Goal: Transaction & Acquisition: Purchase product/service

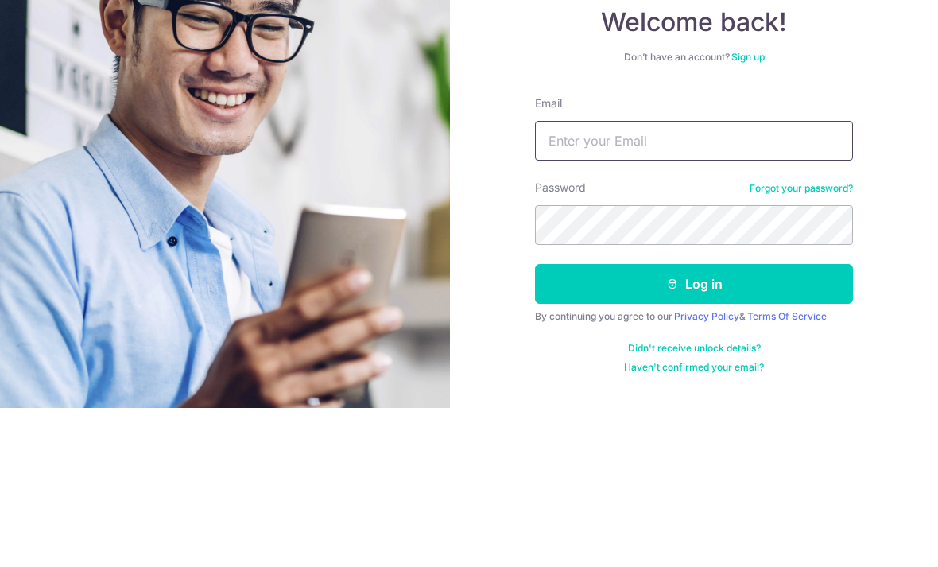
type input "Cxxxxlsy@gmail.com"
click at [694, 423] on button "Log in" at bounding box center [694, 443] width 318 height 40
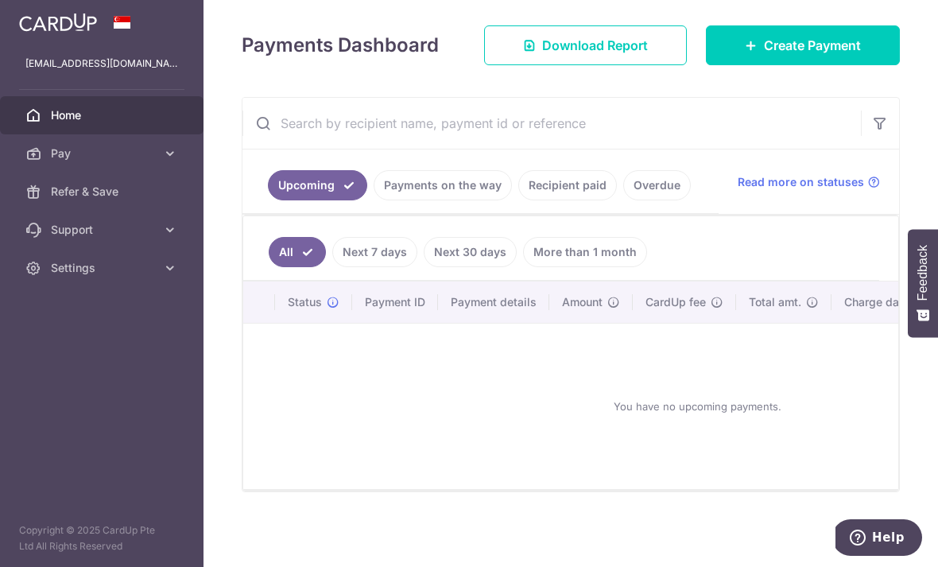
scroll to position [213, 0]
click at [752, 52] on icon at bounding box center [751, 45] width 13 height 13
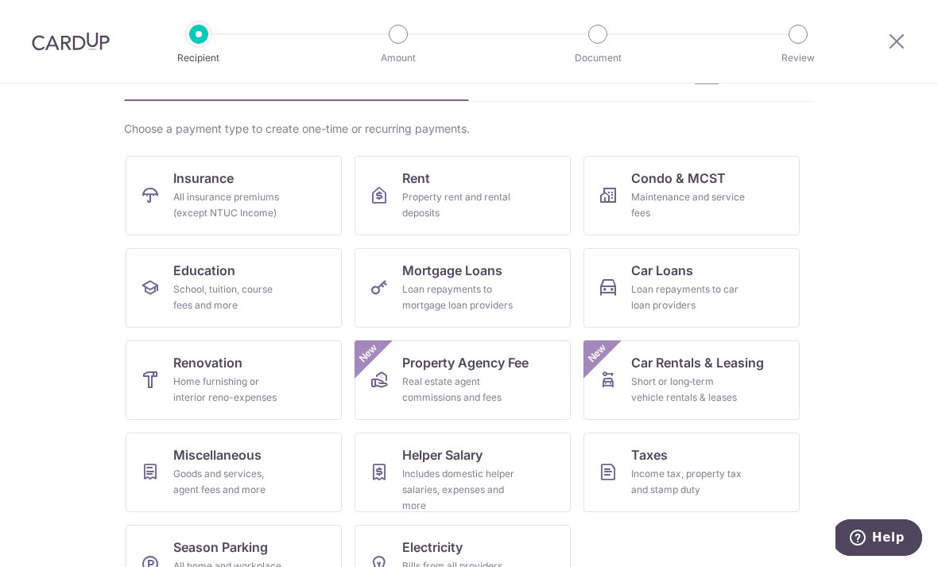
scroll to position [94, 0]
click at [206, 370] on span "Renovation" at bounding box center [207, 363] width 69 height 19
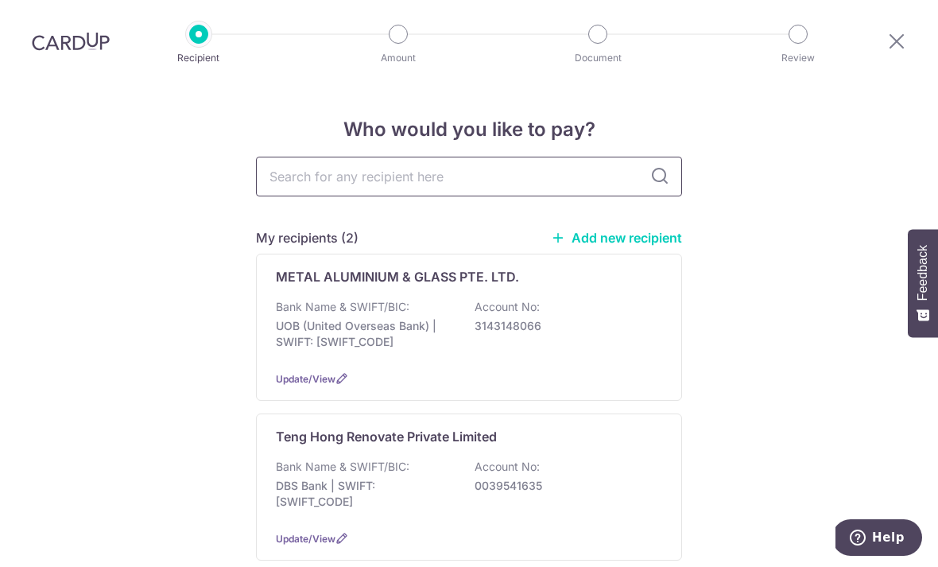
click at [285, 180] on input "text" at bounding box center [469, 177] width 426 height 40
drag, startPoint x: 285, startPoint y: 180, endPoint x: 413, endPoint y: 236, distance: 139.6
click at [0, 0] on html "Recipient Amount Document Review Who would you like to pay? My recipients (2) A…" at bounding box center [469, 283] width 938 height 567
click at [413, 236] on div "My recipients (2) Add new recipient" at bounding box center [469, 237] width 426 height 19
click at [308, 191] on input "text" at bounding box center [469, 177] width 426 height 40
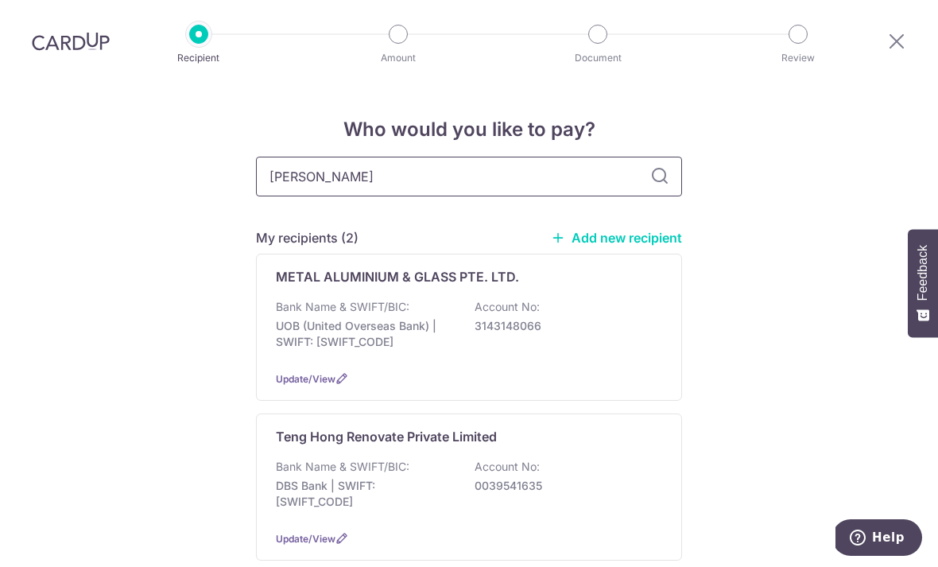
type input "Jing"
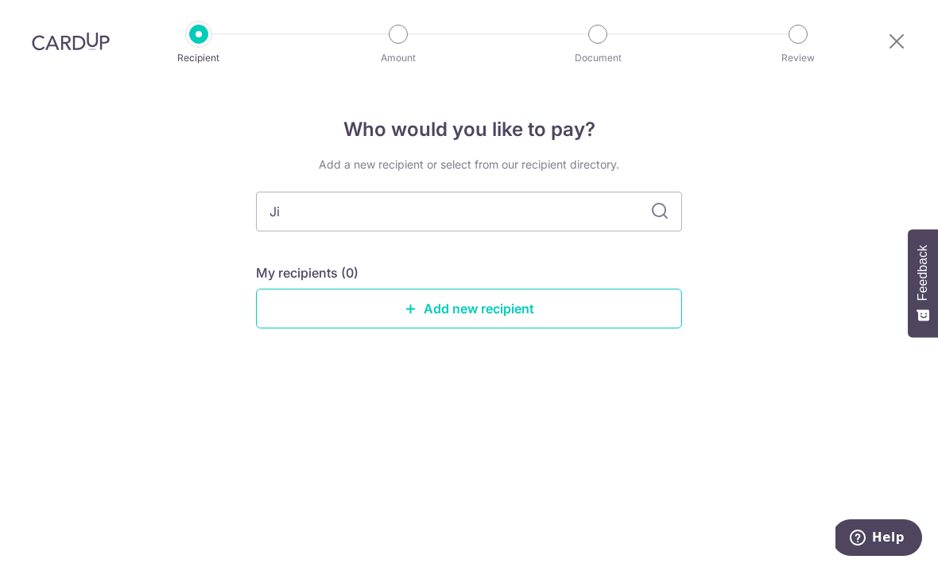
type input "J"
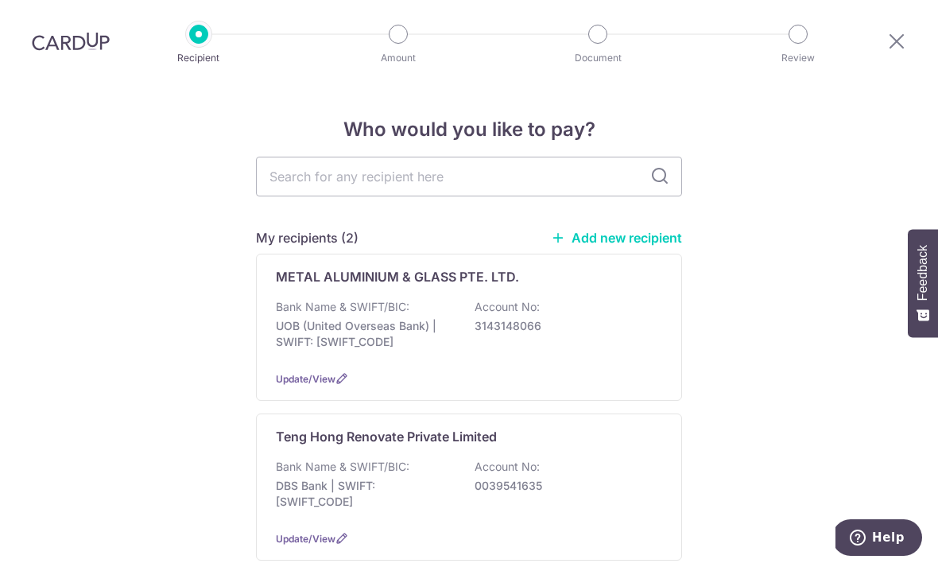
click at [591, 245] on link "Add new recipient" at bounding box center [616, 238] width 131 height 16
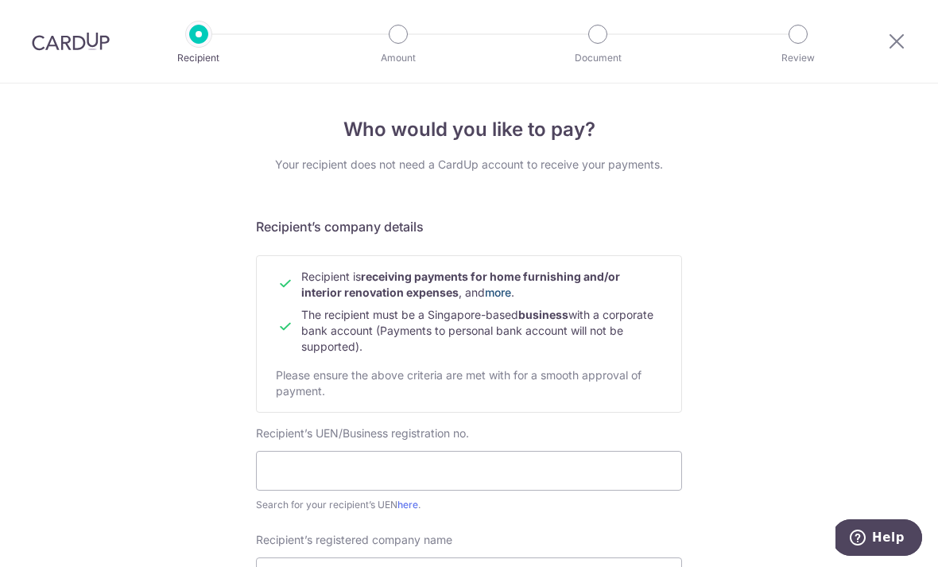
click at [496, 296] on link "more" at bounding box center [498, 292] width 26 height 14
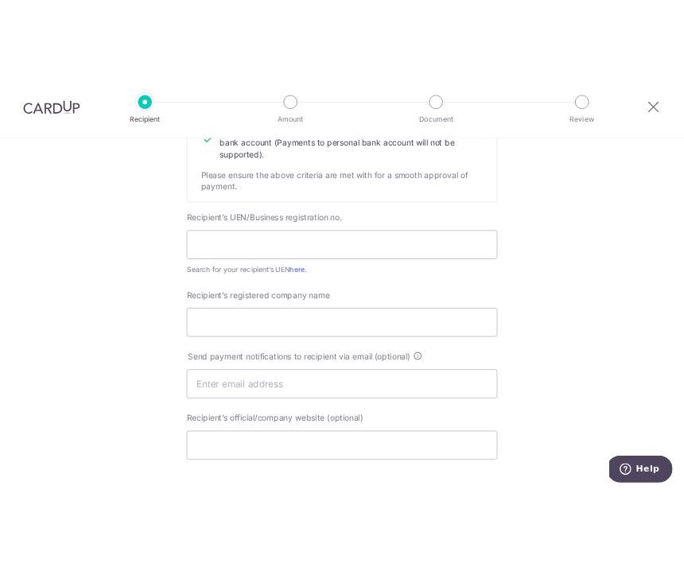
scroll to position [244, 0]
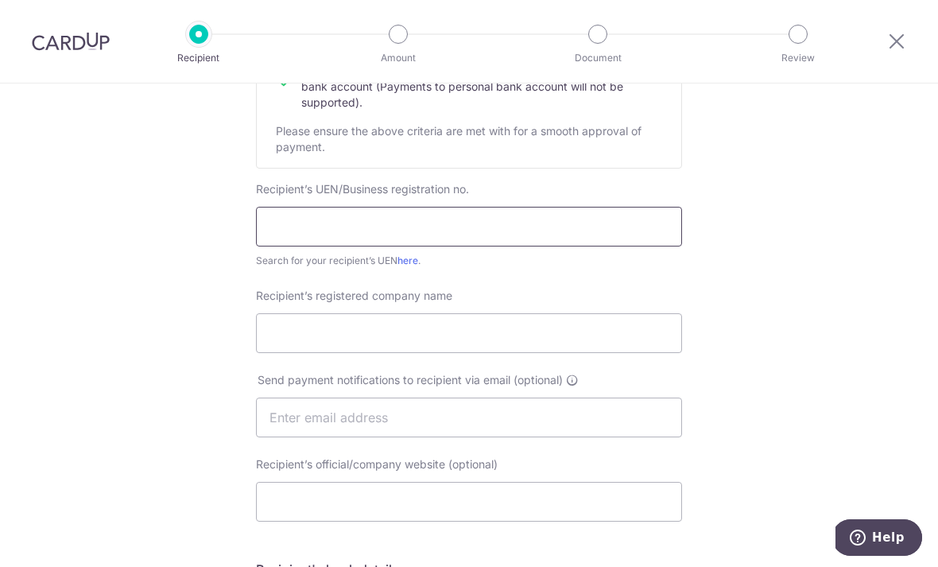
click at [292, 225] on input "text" at bounding box center [469, 227] width 426 height 40
type input "201706960N"
click at [300, 348] on input "Recipient’s registered company name" at bounding box center [469, 333] width 426 height 40
type input "Jing Yit Service Pte Ltd"
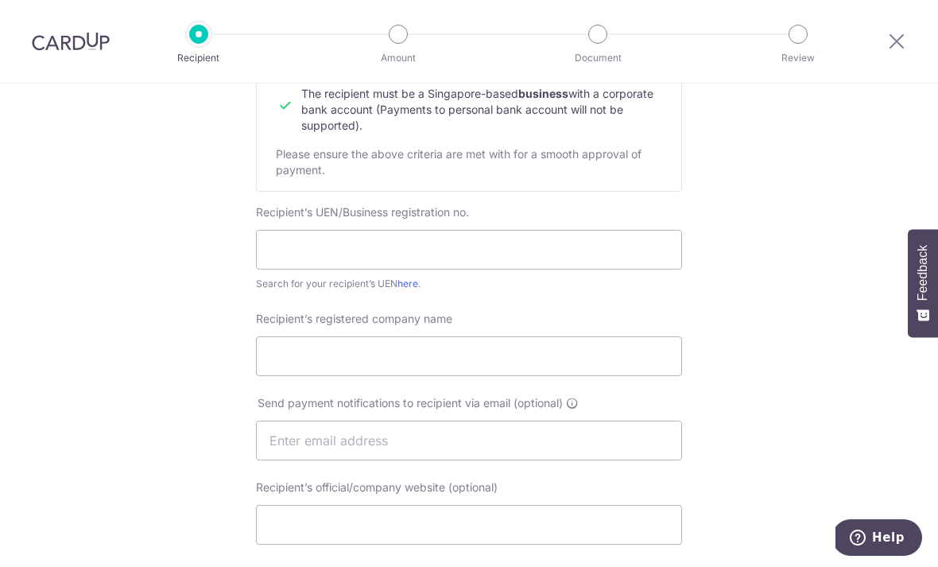
scroll to position [194, 0]
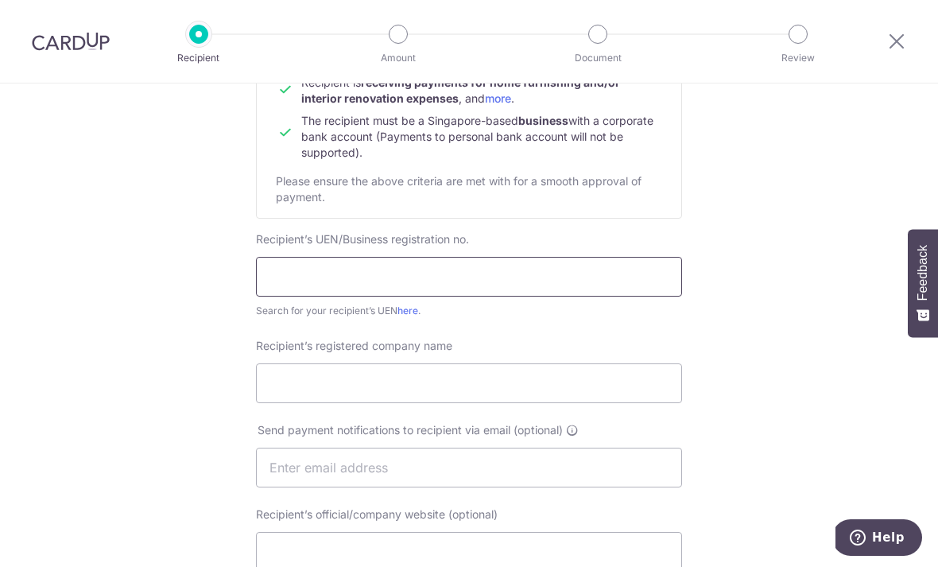
click at [281, 277] on input "text" at bounding box center [469, 277] width 426 height 40
click at [683, 42] on div at bounding box center [896, 41] width 83 height 83
click at [683, 41] on icon at bounding box center [896, 41] width 19 height 20
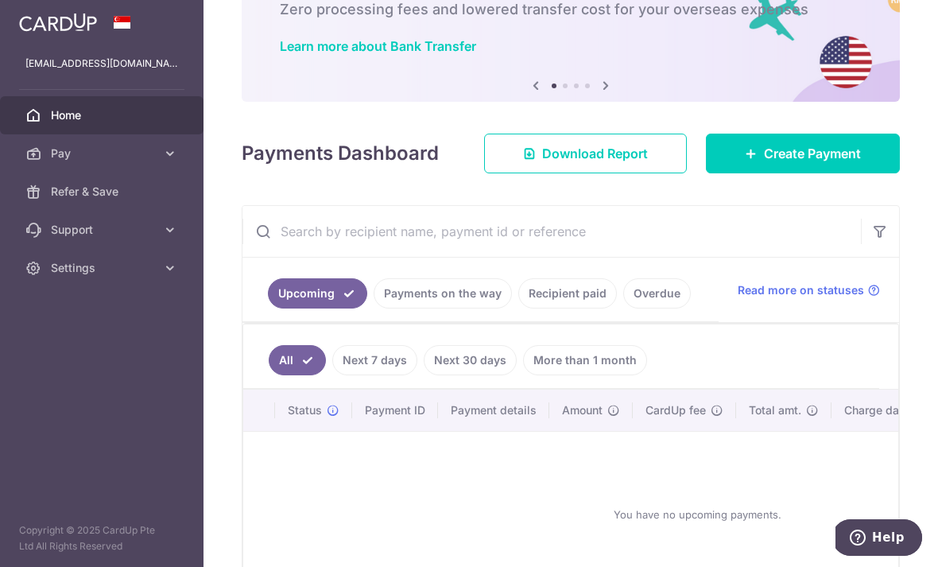
scroll to position [101, 0]
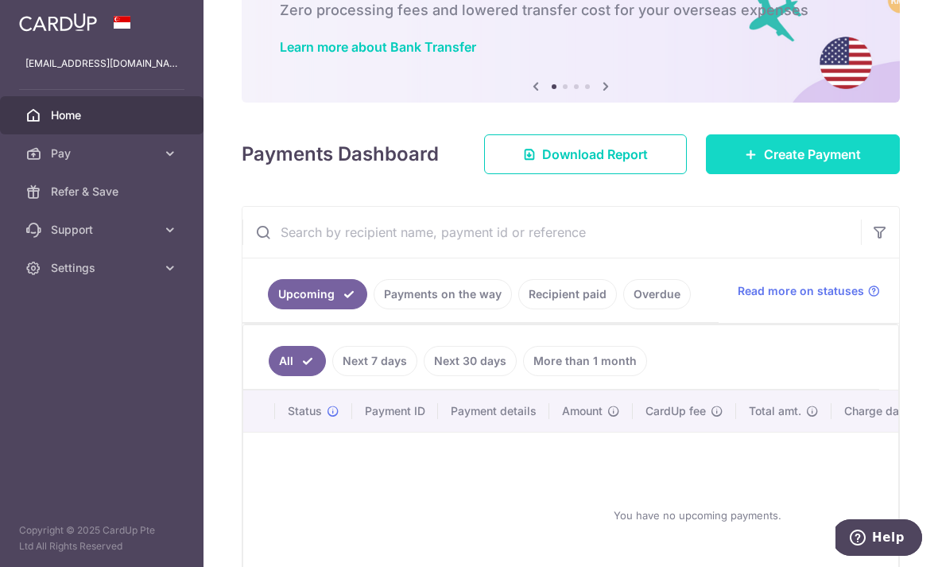
click at [683, 164] on span "Create Payment" at bounding box center [812, 154] width 97 height 19
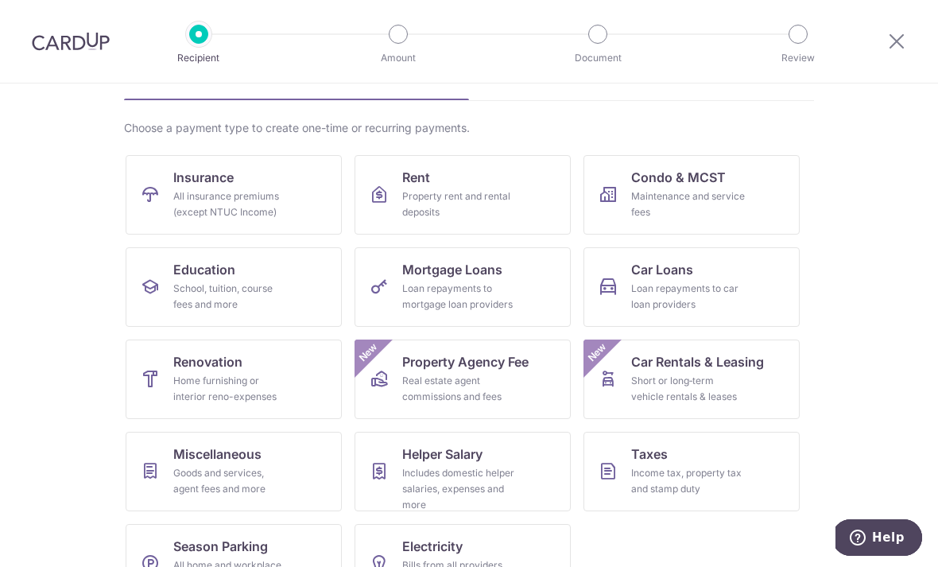
scroll to position [94, 0]
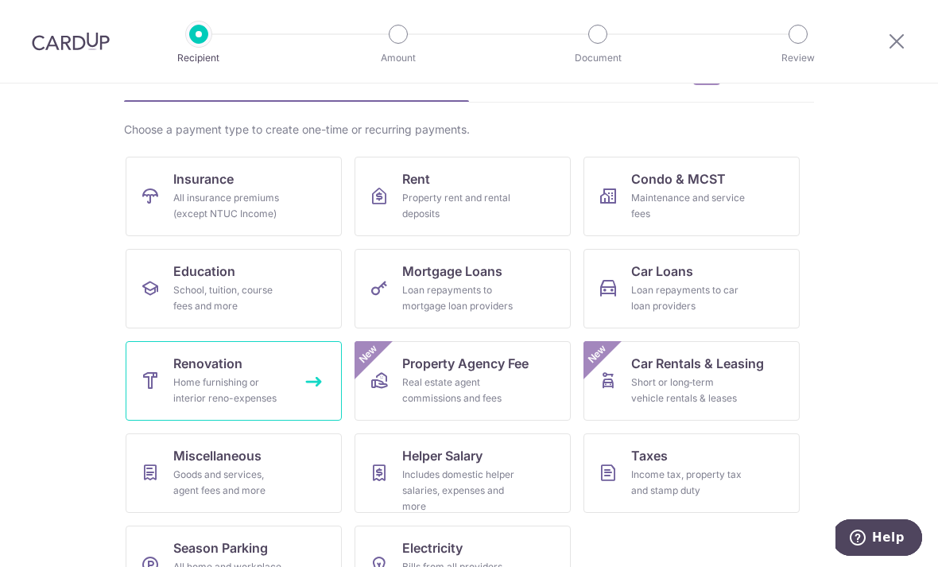
click at [186, 382] on div "Home furnishing or interior reno-expenses" at bounding box center [230, 390] width 114 height 32
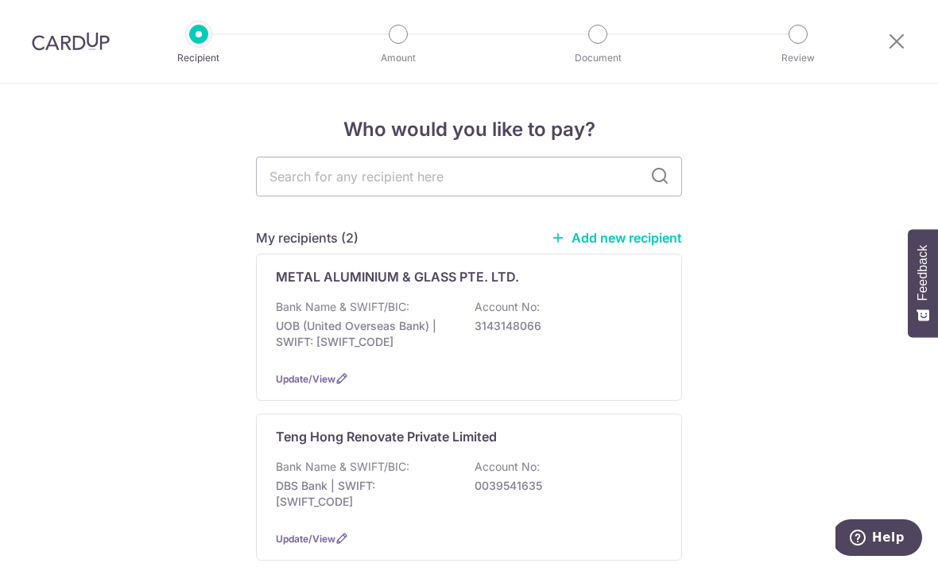
click at [581, 246] on link "Add new recipient" at bounding box center [616, 238] width 131 height 16
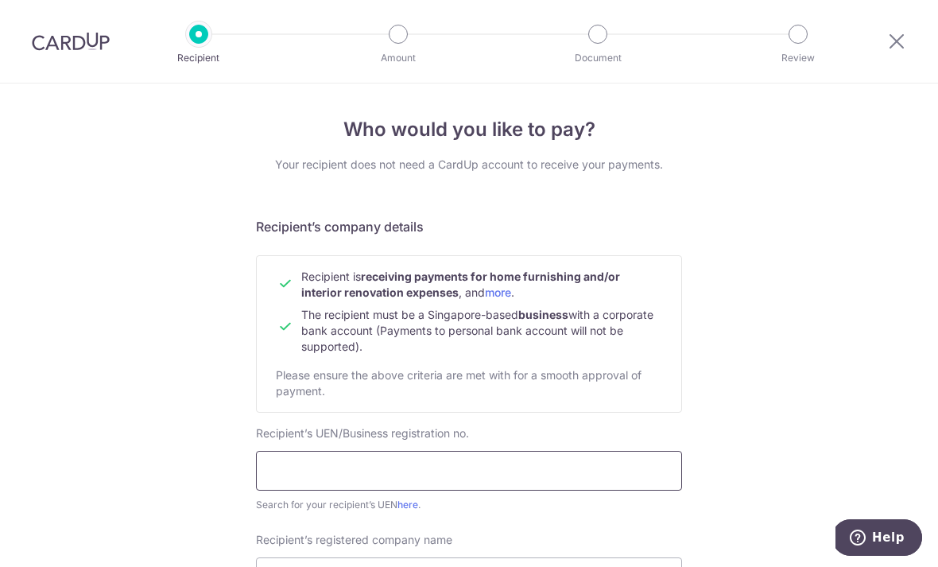
click at [319, 476] on input "text" at bounding box center [469, 471] width 426 height 40
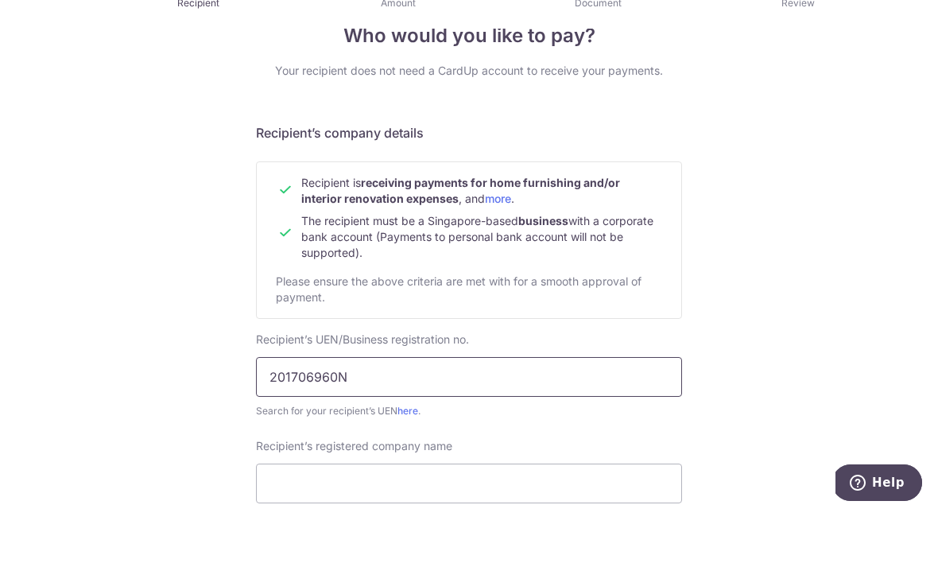
scroll to position [79, 0]
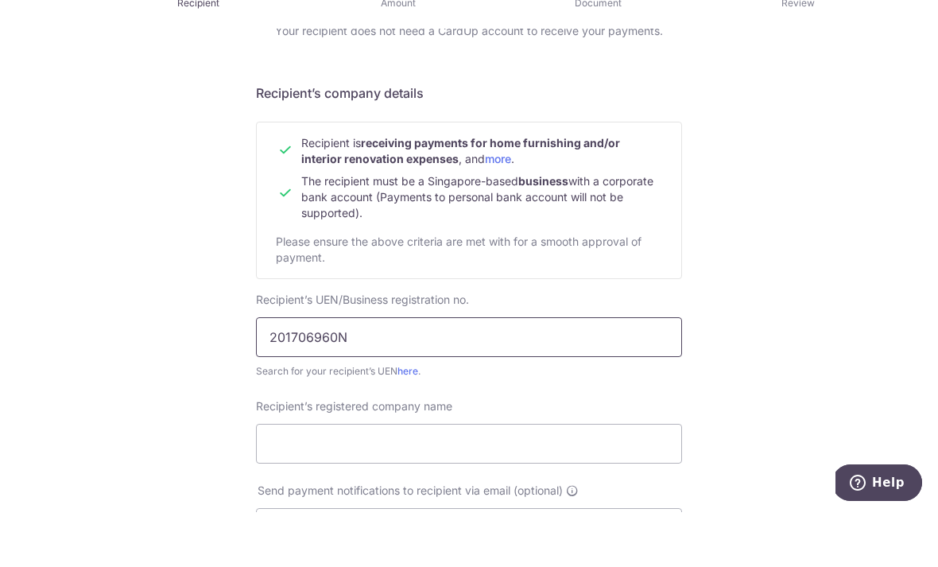
type input "201706960N"
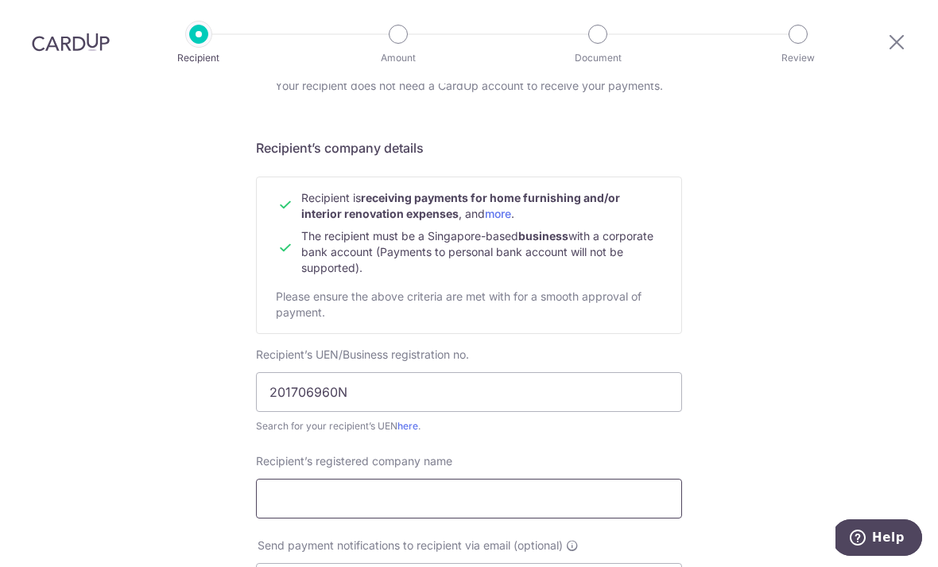
click at [274, 479] on input "Recipient’s registered company name" at bounding box center [469, 499] width 426 height 40
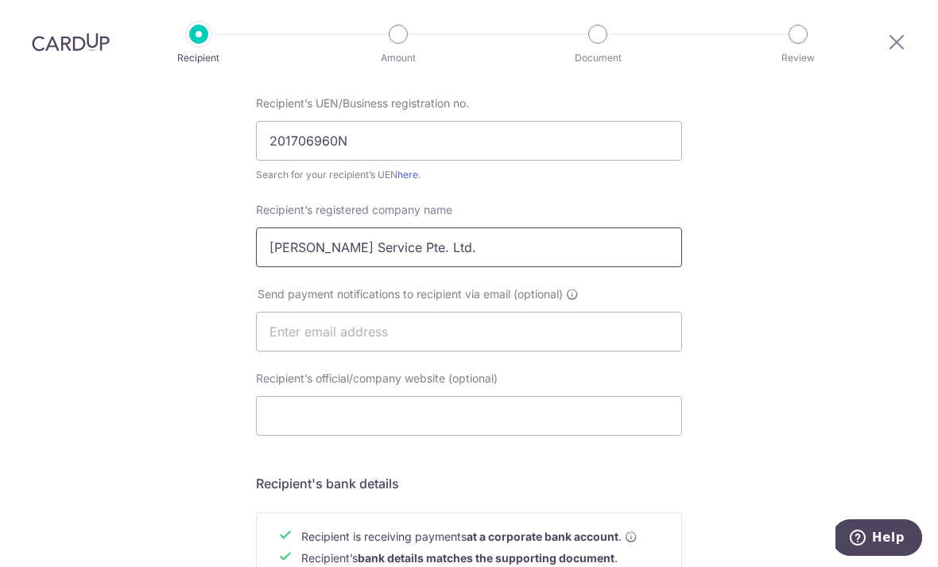
scroll to position [327, 0]
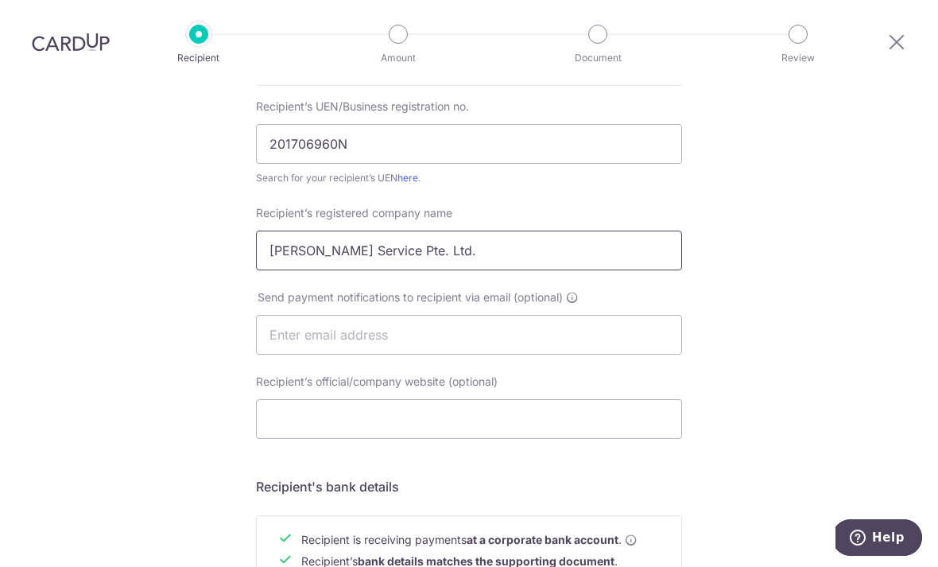
type input "Jing Yit Service Pte. Ltd."
click at [190, 238] on div "Who would you like to pay? Your recipient does not need a CardUp account to rec…" at bounding box center [469, 355] width 938 height 1196
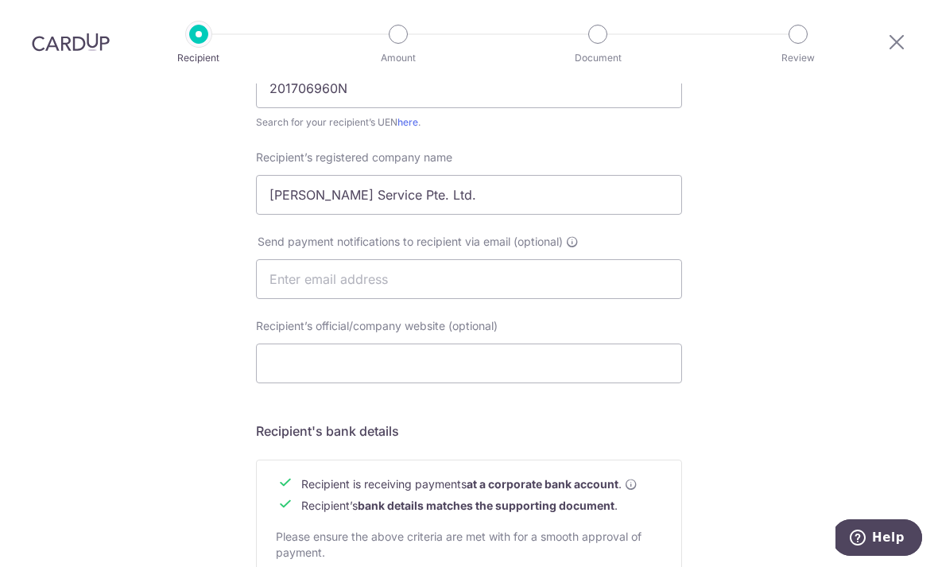
scroll to position [382, 0]
click at [299, 260] on input "text" at bounding box center [469, 280] width 426 height 40
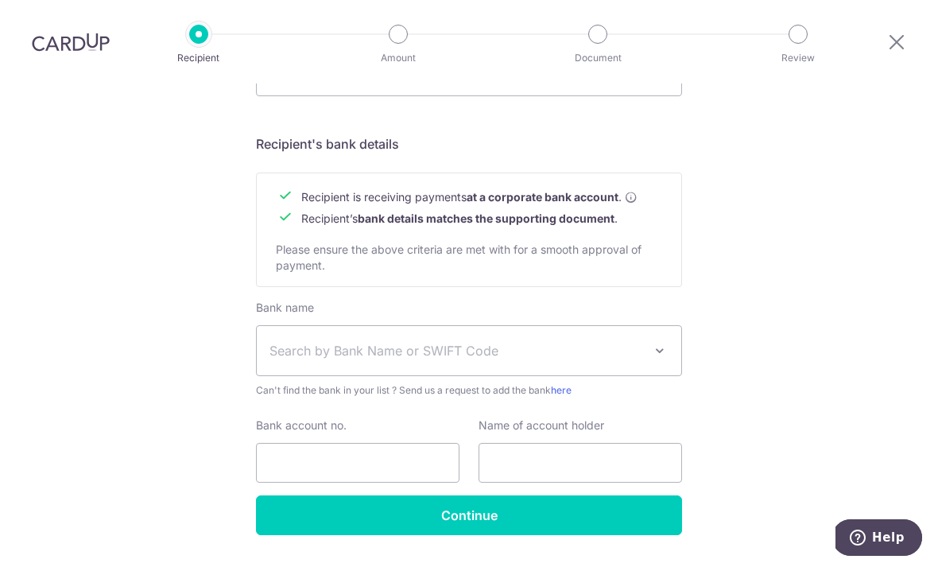
scroll to position [668, 0]
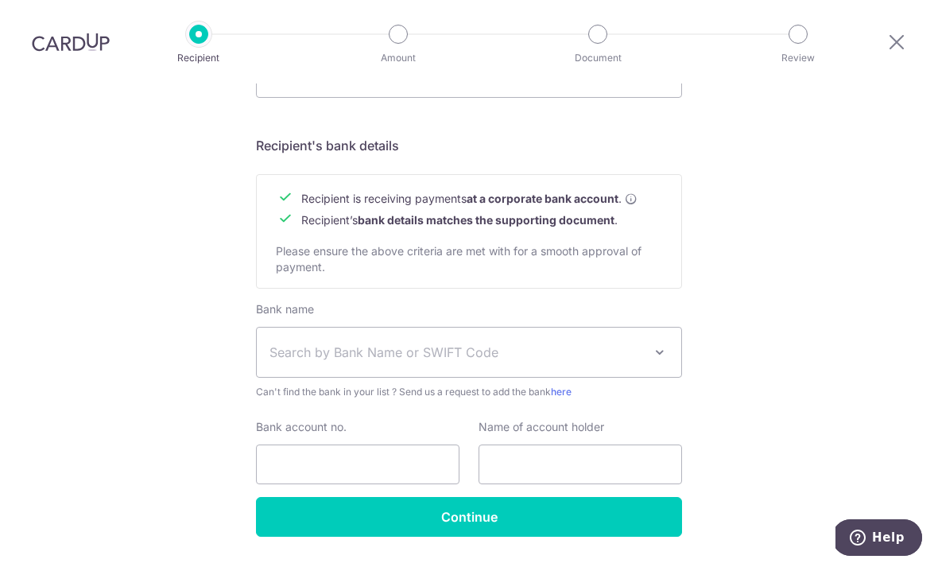
type input "Cxxxxlsy@gmail.com"
click at [301, 343] on span "Search by Bank Name or SWIFT Code" at bounding box center [456, 352] width 374 height 19
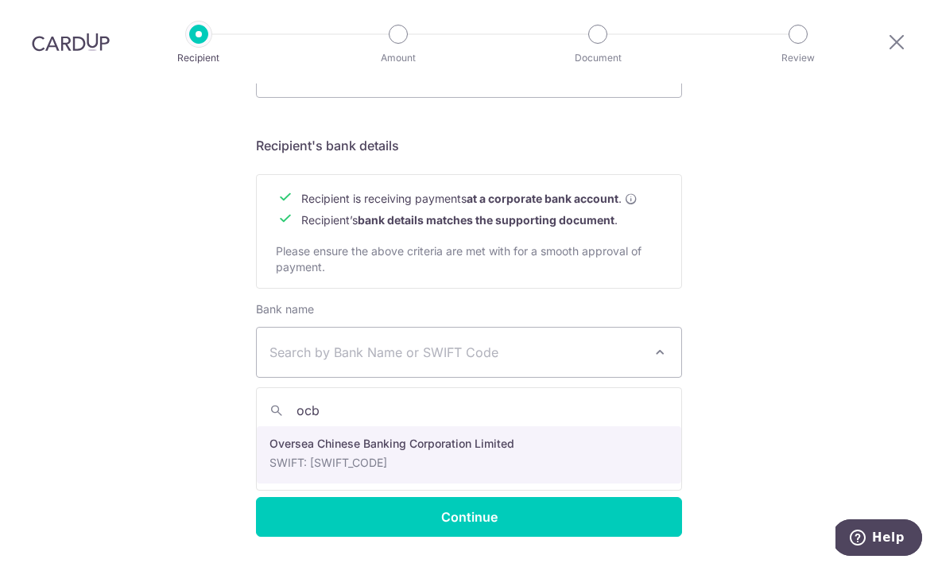
type input "ocbc"
select select "12"
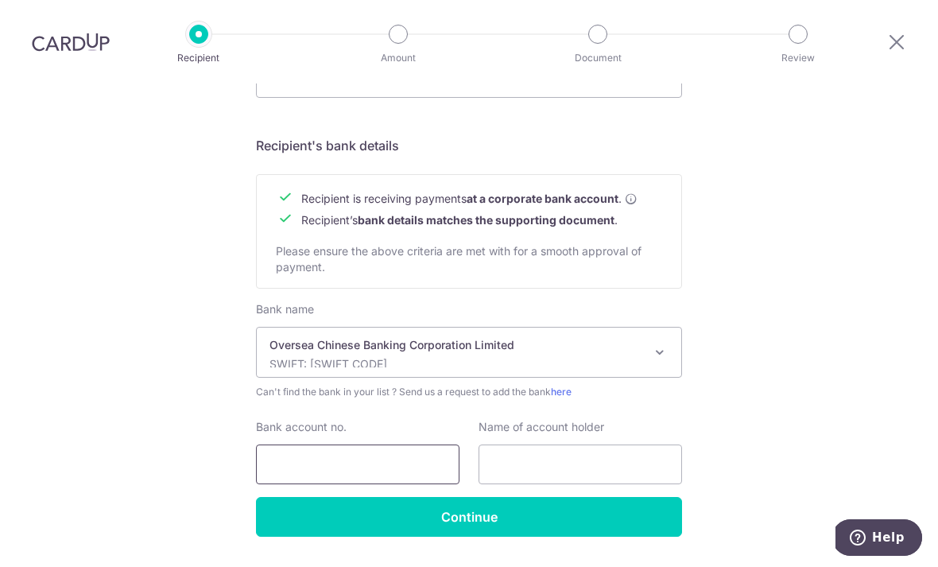
click at [285, 444] on input "Bank account no." at bounding box center [358, 464] width 204 height 40
type input "712091651001"
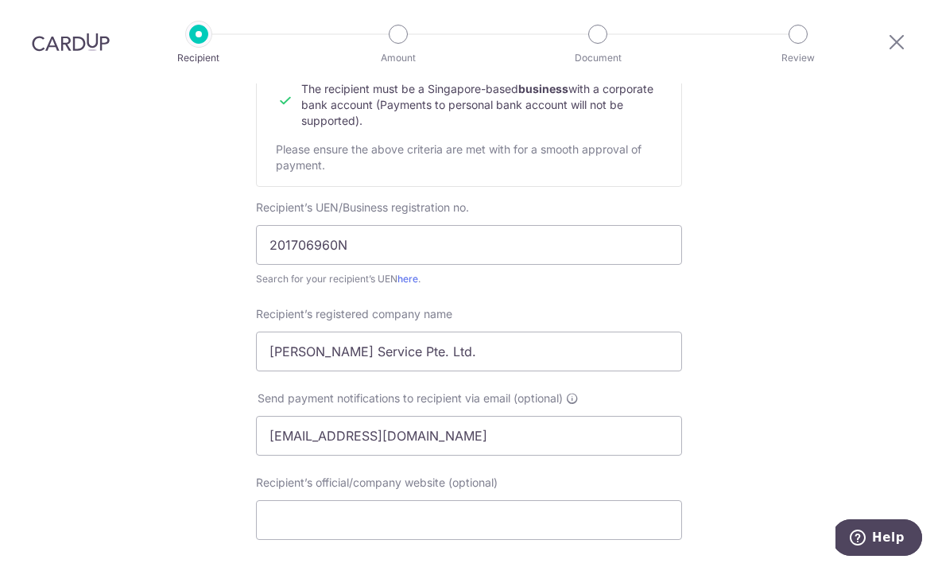
scroll to position [224, 0]
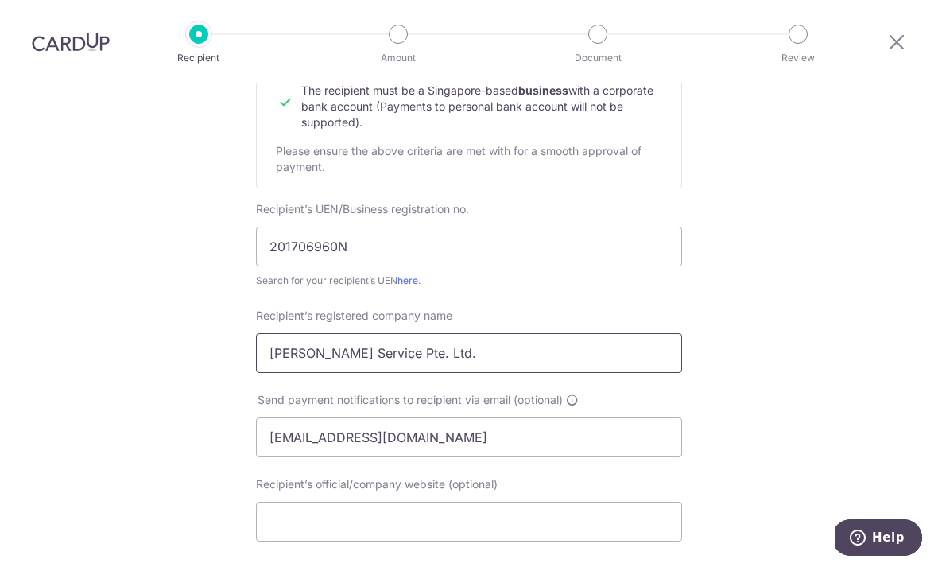
click at [276, 333] on input "Jing Yit Service Pte. Ltd." at bounding box center [469, 353] width 426 height 40
click at [268, 333] on input "Jing Yit Service Pte. Ltd." at bounding box center [469, 353] width 426 height 40
click at [278, 333] on input "Jing Yit Service Pte. Ltd." at bounding box center [469, 353] width 426 height 40
click at [296, 333] on input "Jing Yit Service Pte. Ltd." at bounding box center [469, 353] width 426 height 40
click at [290, 333] on input "Jing Yit Service Pte. Ltd." at bounding box center [469, 353] width 426 height 40
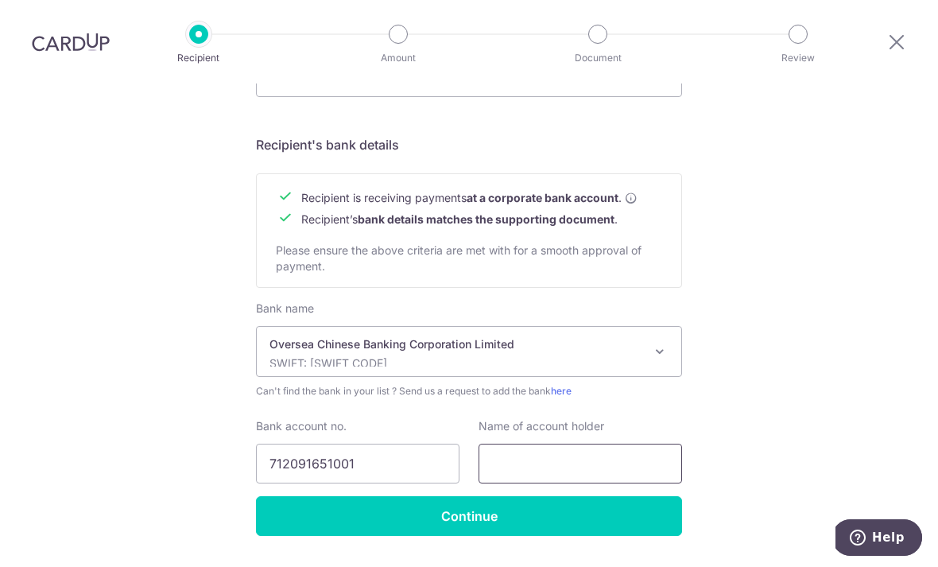
click at [511, 444] on input "text" at bounding box center [581, 464] width 204 height 40
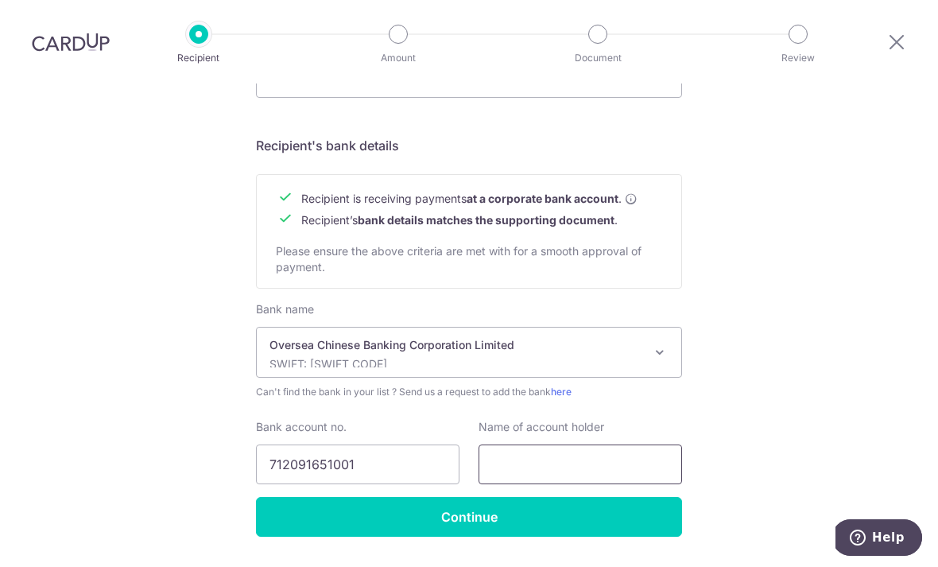
paste input "Jing Yit Service Pte. Ltd."
type input "Jing Yit Service Pte. Ltd."
click at [85, 281] on div "Who would you like to pay? Your recipient does not need a CardUp account to rec…" at bounding box center [469, 14] width 938 height 1196
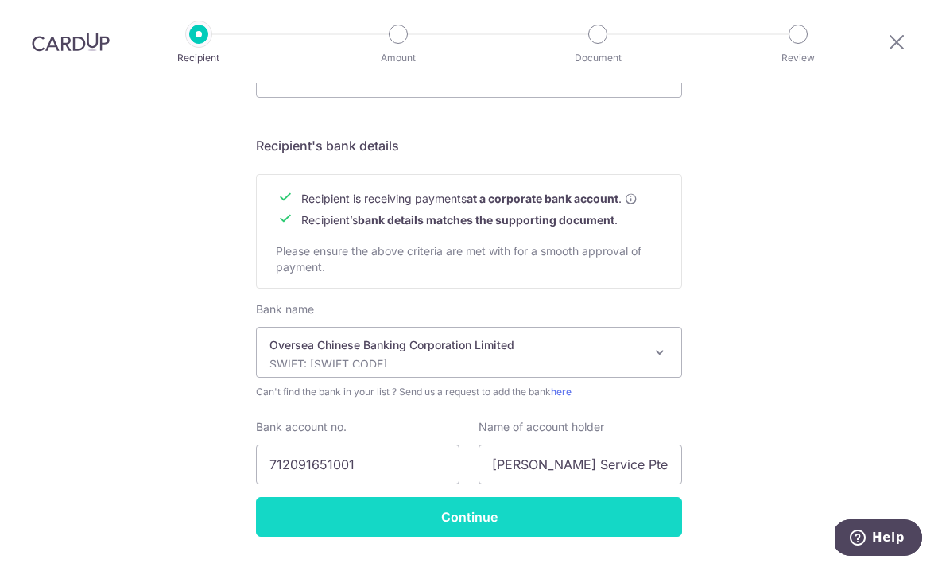
click at [405, 497] on input "Continue" at bounding box center [469, 517] width 426 height 40
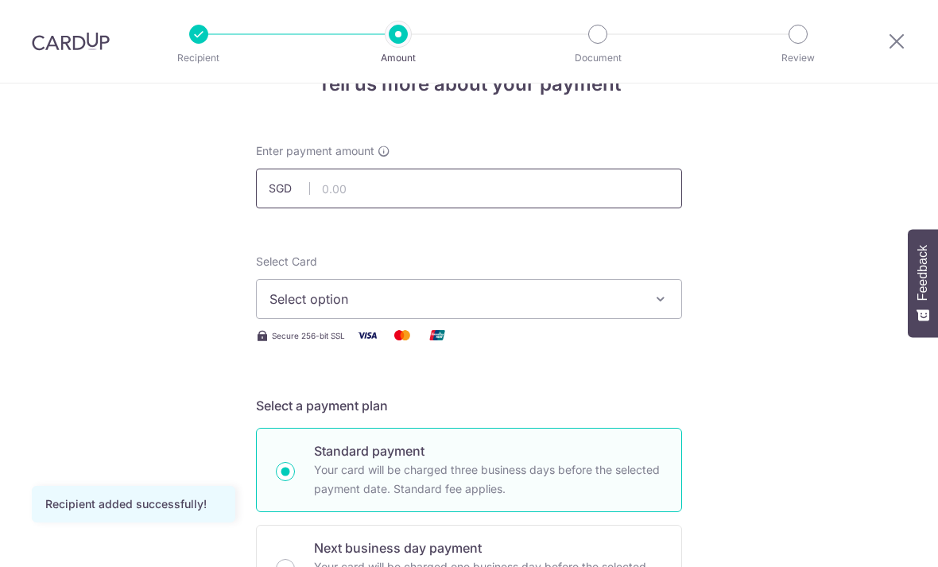
click at [343, 203] on input "text" at bounding box center [469, 189] width 426 height 40
type input "6,500.00"
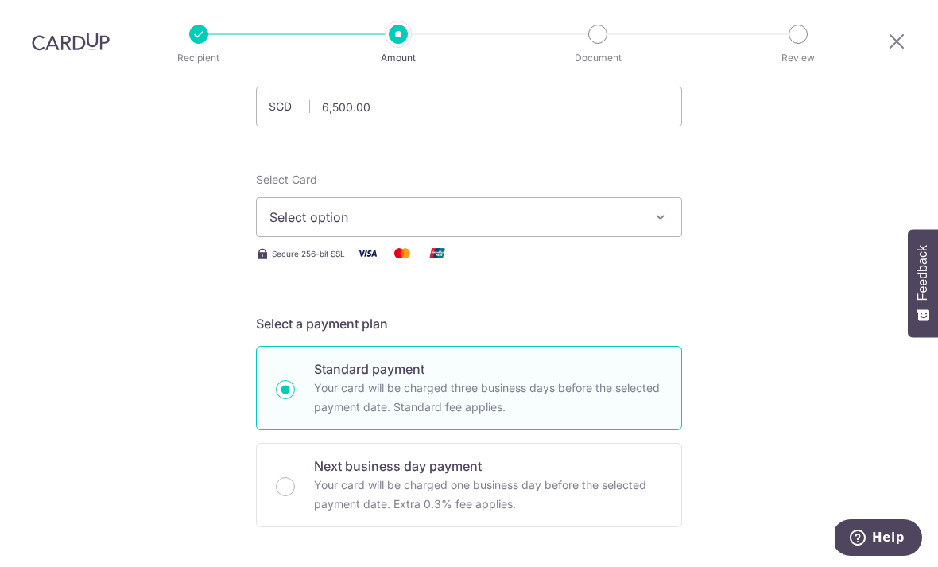
scroll to position [133, 0]
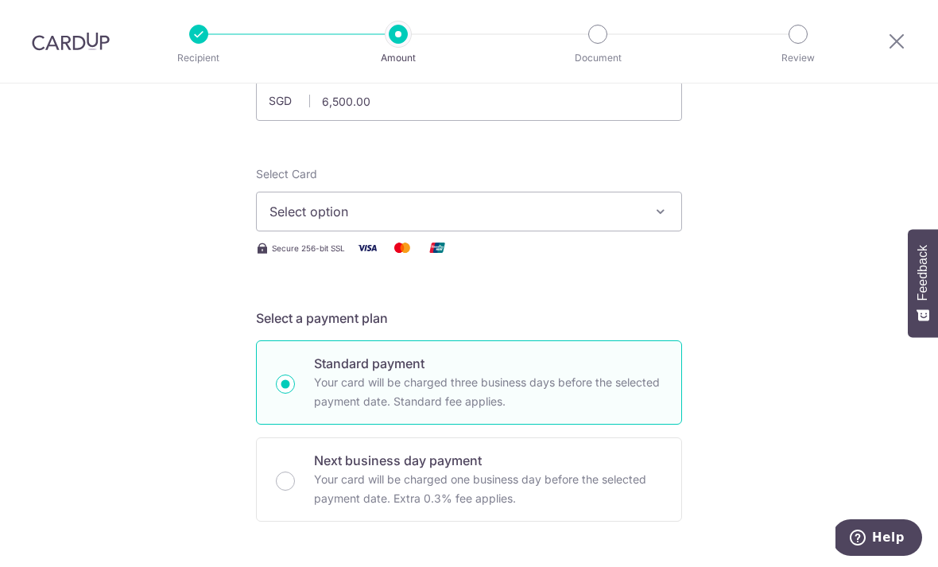
click at [306, 219] on span "Select option" at bounding box center [454, 211] width 370 height 19
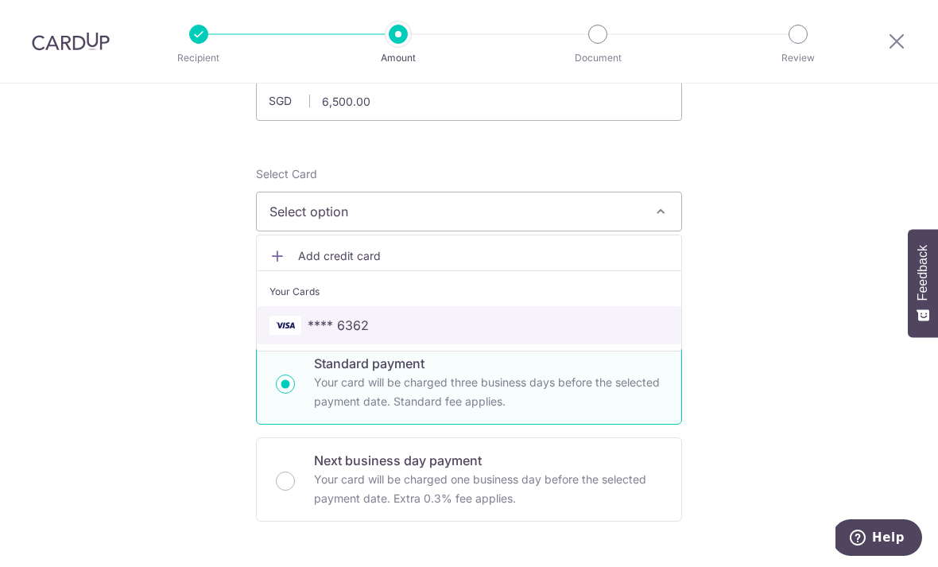
click at [340, 331] on span "**** 6362" at bounding box center [338, 325] width 61 height 19
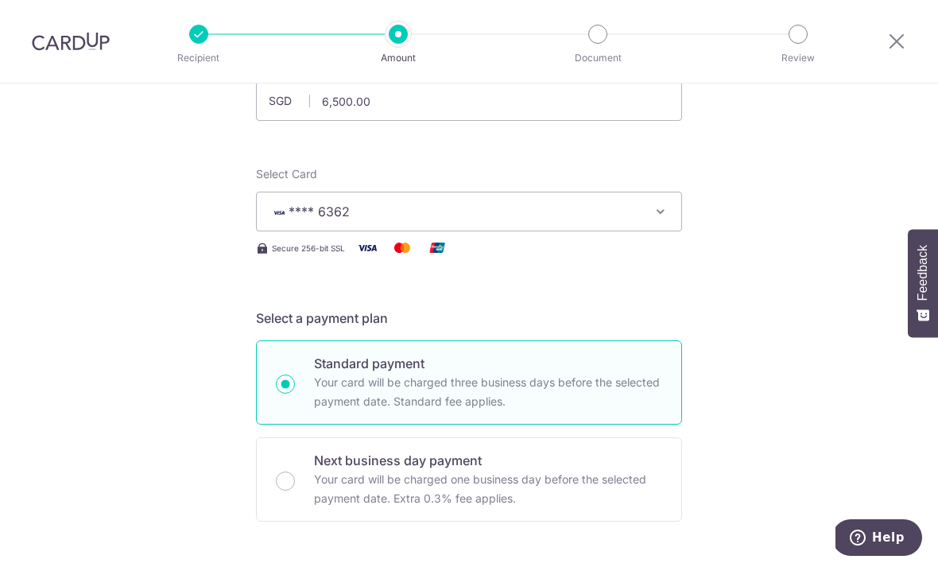
scroll to position [136, 0]
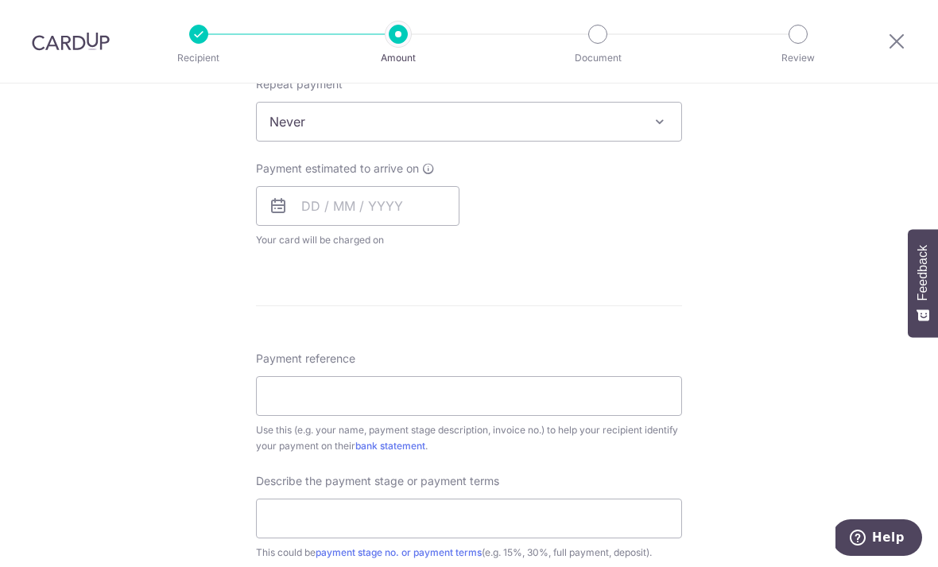
scroll to position [667, 0]
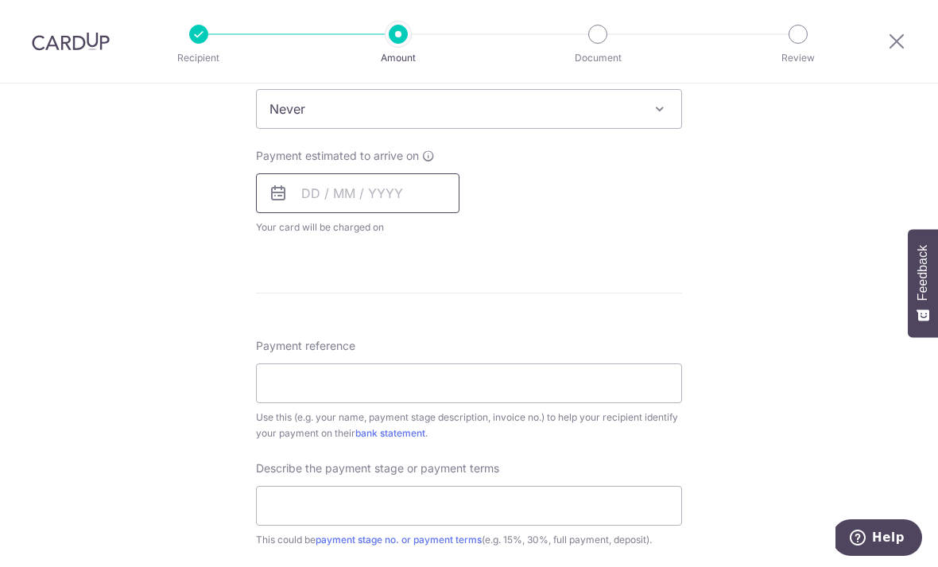
click at [312, 194] on input "text" at bounding box center [358, 193] width 204 height 40
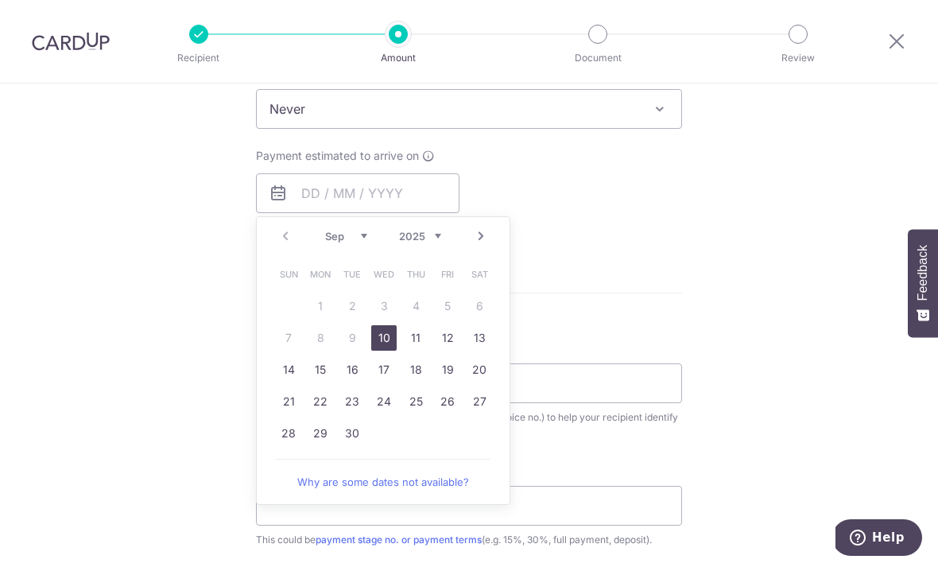
click at [389, 346] on link "10" at bounding box center [383, 337] width 25 height 25
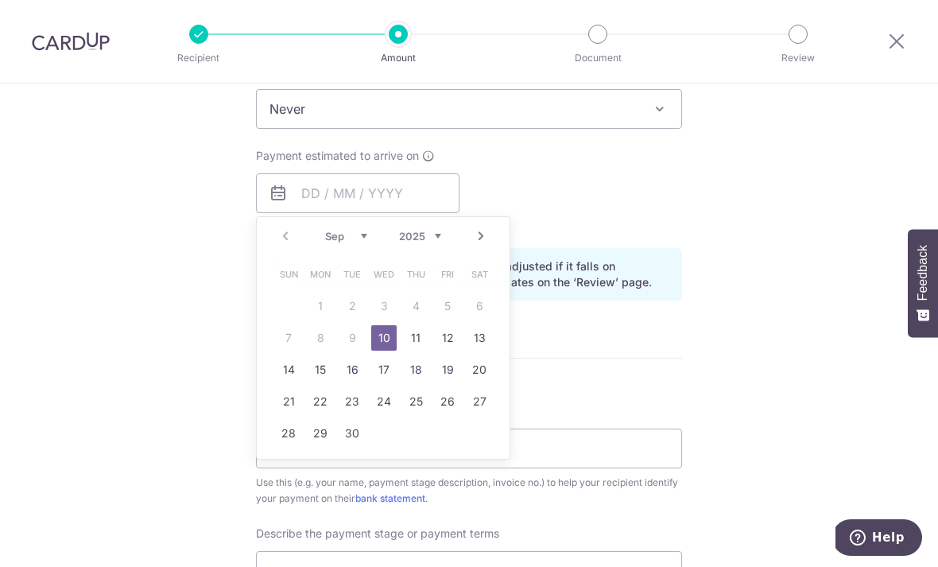
type input "10/09/2025"
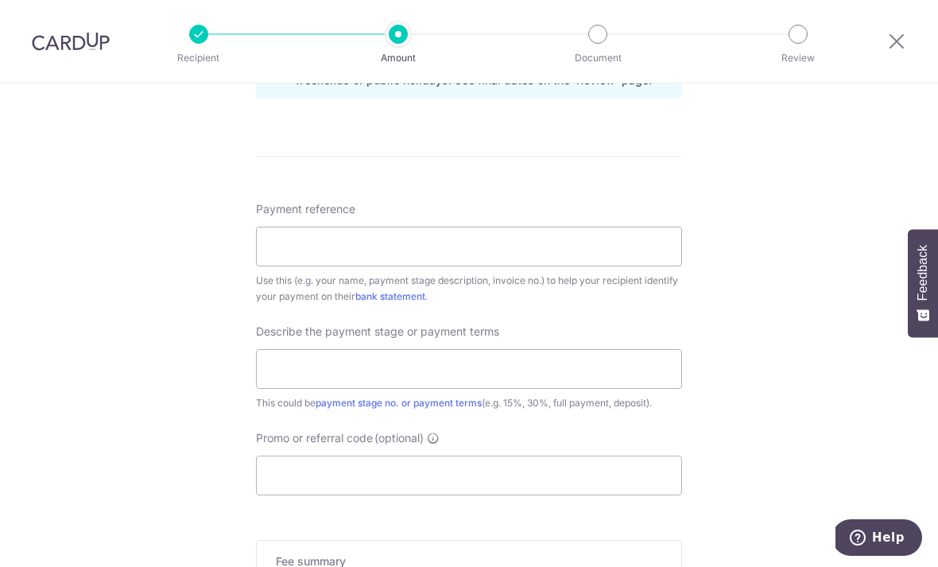
scroll to position [893, 0]
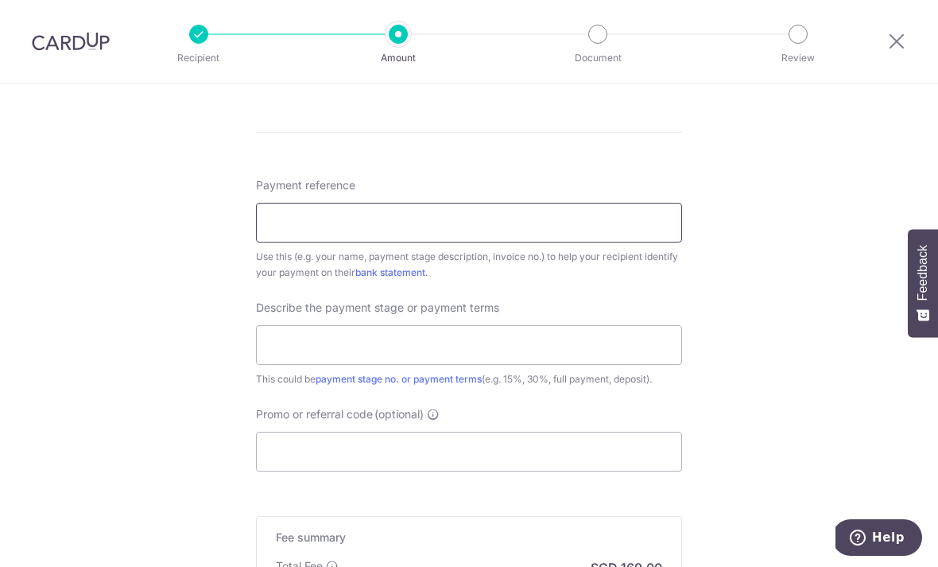
click at [297, 224] on input "Payment reference" at bounding box center [469, 223] width 426 height 40
type input "INV 50962"
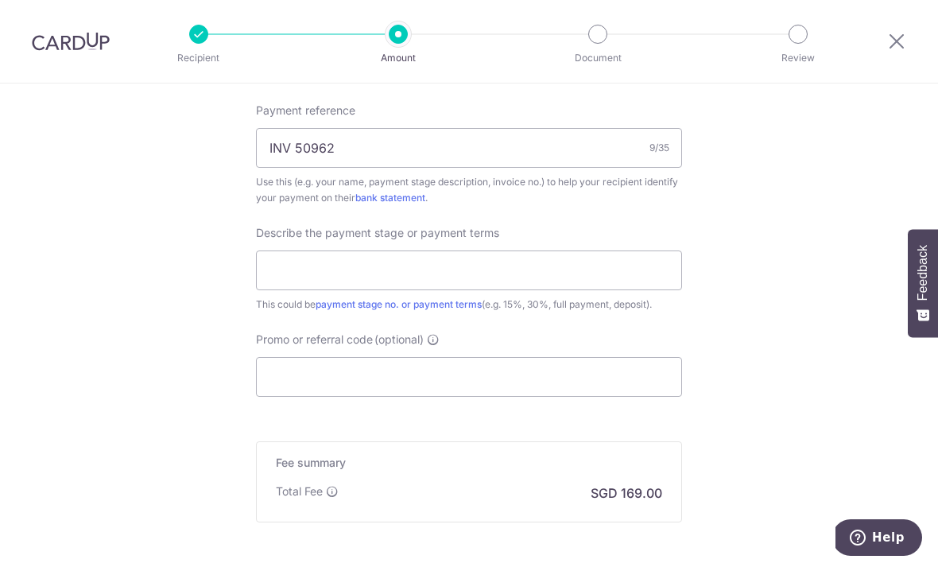
scroll to position [968, 0]
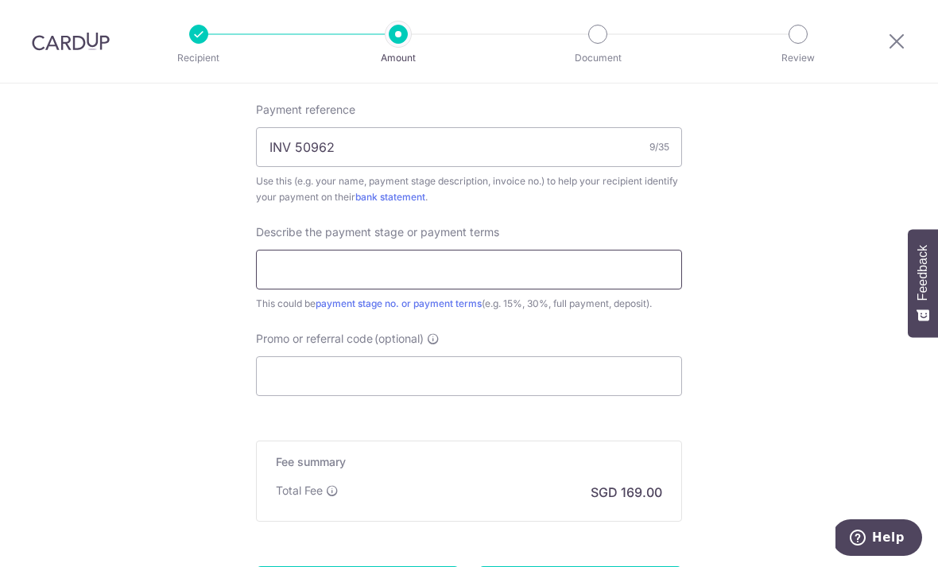
click at [303, 273] on input "text" at bounding box center [469, 270] width 426 height 40
type input "Full payment"
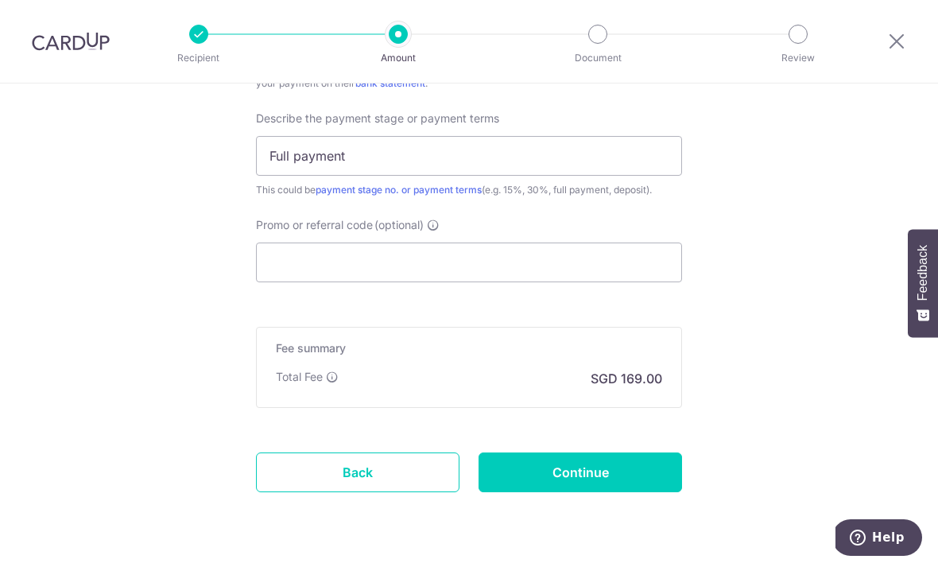
scroll to position [1082, 0]
click at [300, 271] on input "Promo or referral code (optional)" at bounding box center [469, 262] width 426 height 40
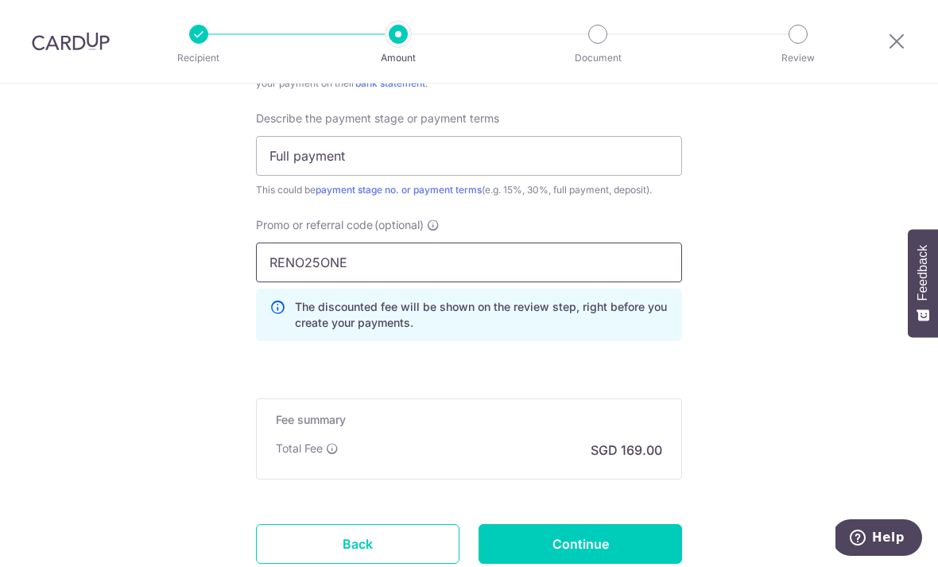
type input "RENO25ONE"
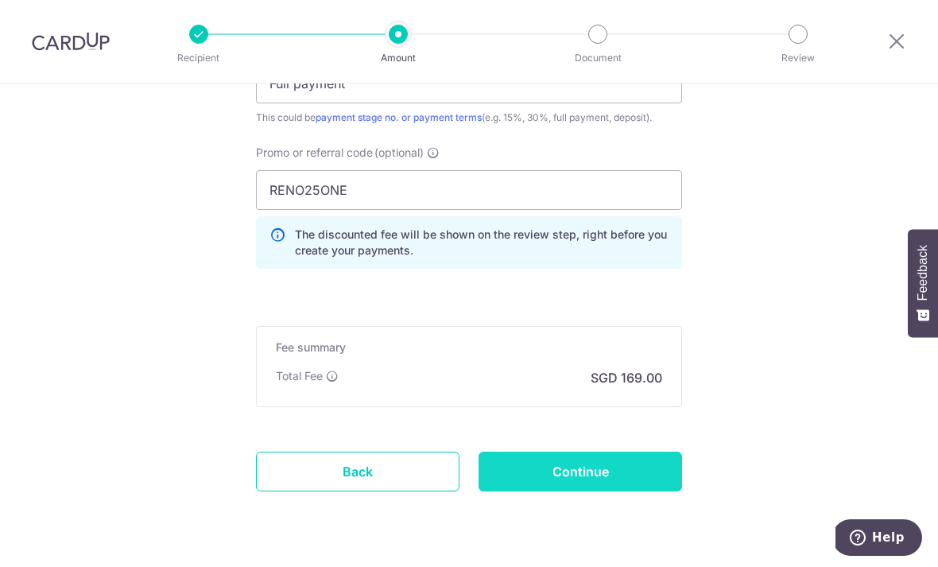
scroll to position [1153, 0]
click at [607, 475] on input "Continue" at bounding box center [581, 472] width 204 height 40
type input "Create Schedule"
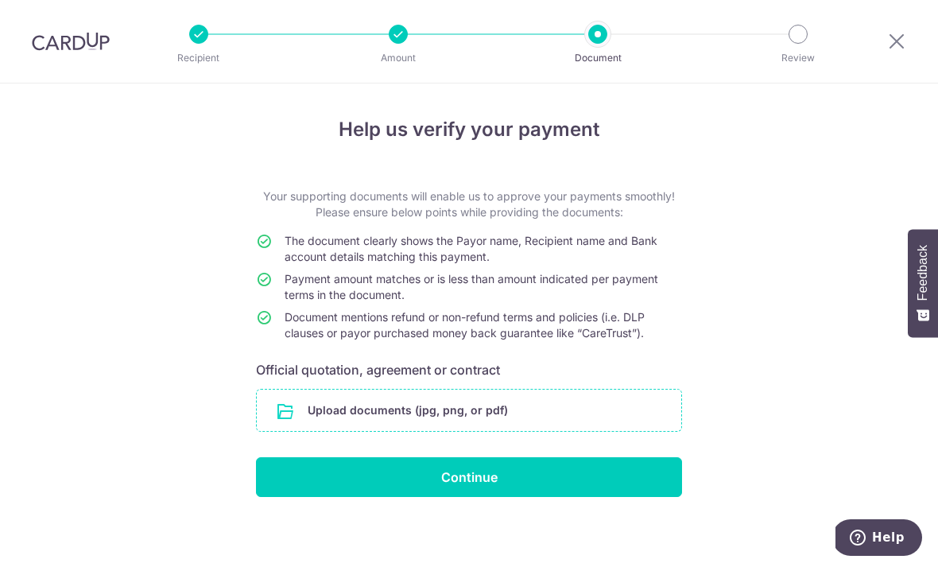
click at [343, 409] on input "file" at bounding box center [469, 410] width 424 height 41
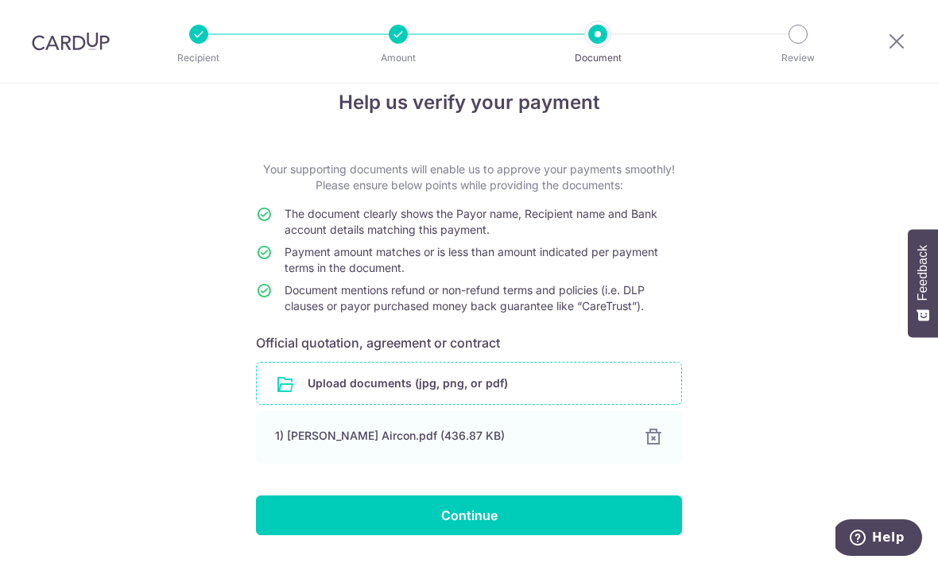
scroll to position [25, 0]
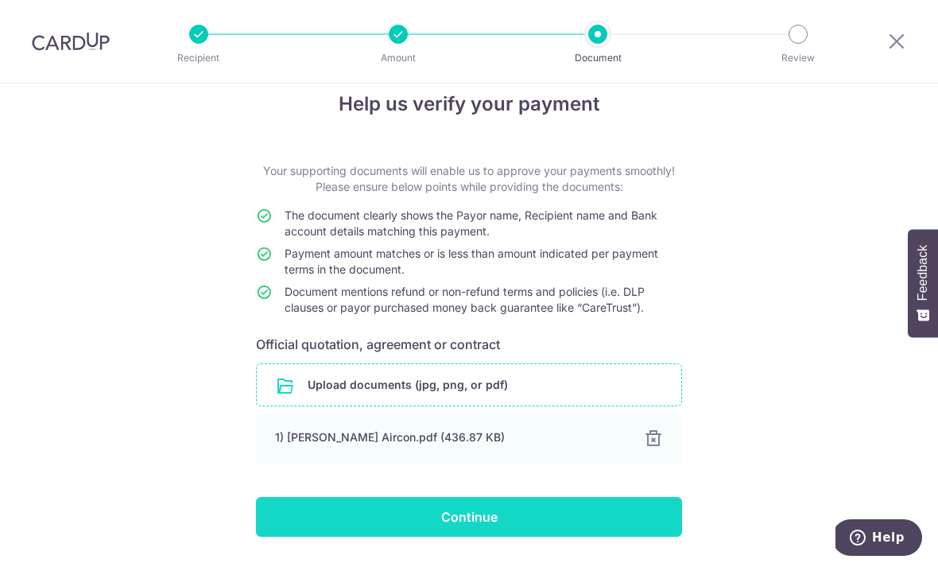
click at [282, 517] on input "Continue" at bounding box center [469, 517] width 426 height 40
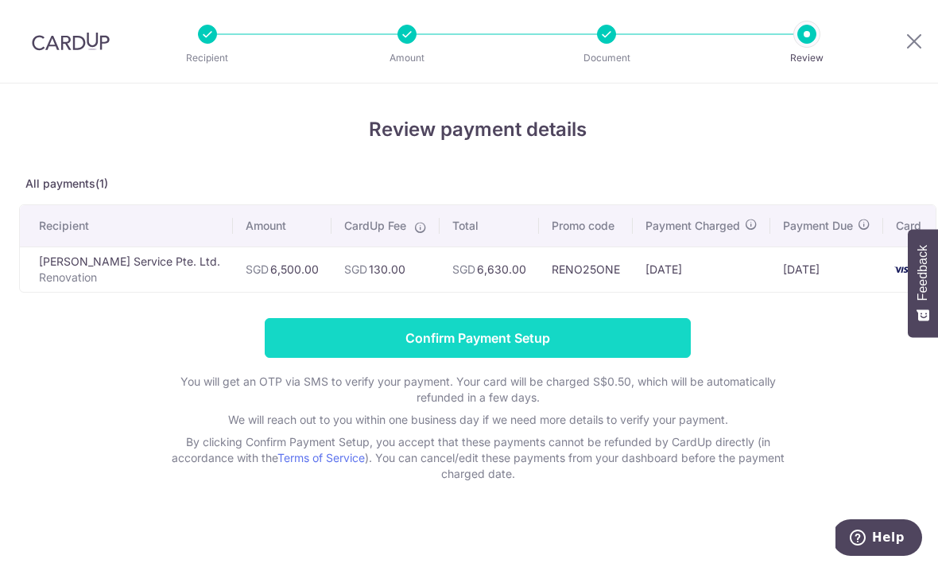
click at [448, 353] on input "Confirm Payment Setup" at bounding box center [478, 338] width 426 height 40
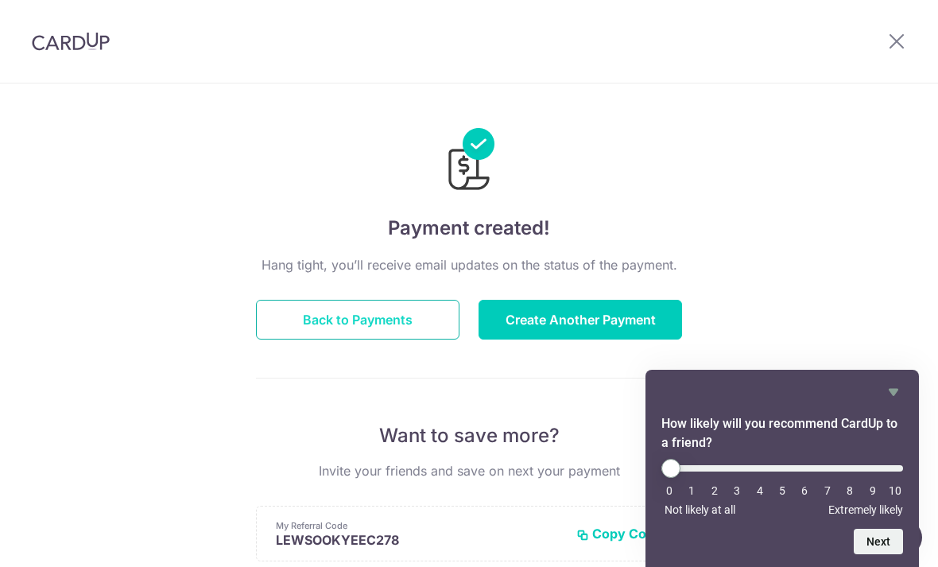
click at [331, 329] on button "Back to Payments" at bounding box center [358, 320] width 204 height 40
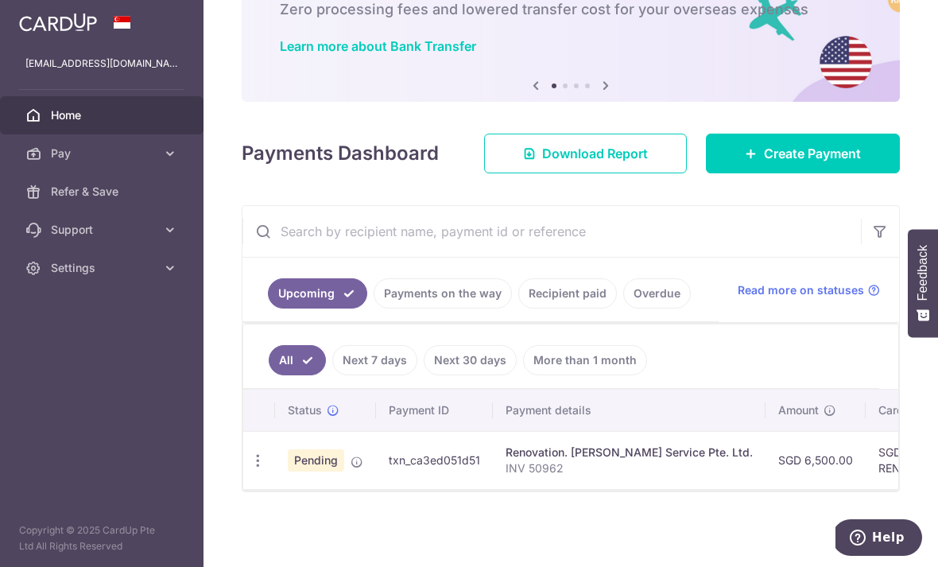
click at [374, 308] on link "Payments on the way" at bounding box center [443, 293] width 138 height 30
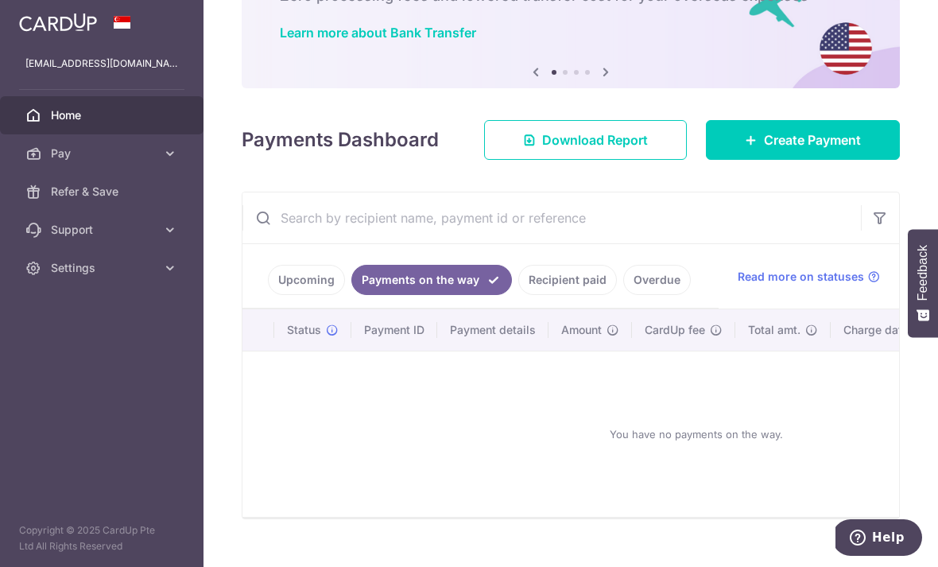
scroll to position [101, 0]
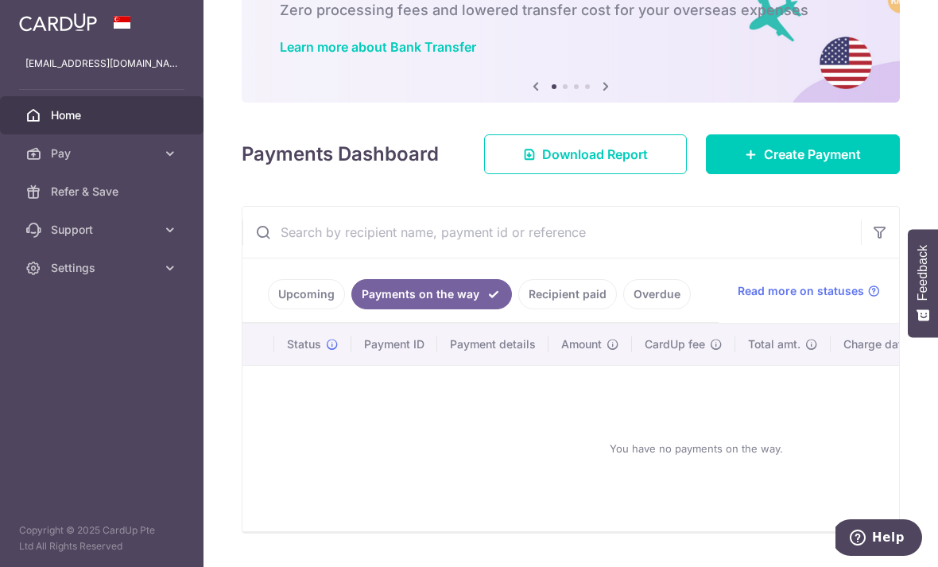
click at [518, 309] on link "Recipient paid" at bounding box center [567, 294] width 99 height 30
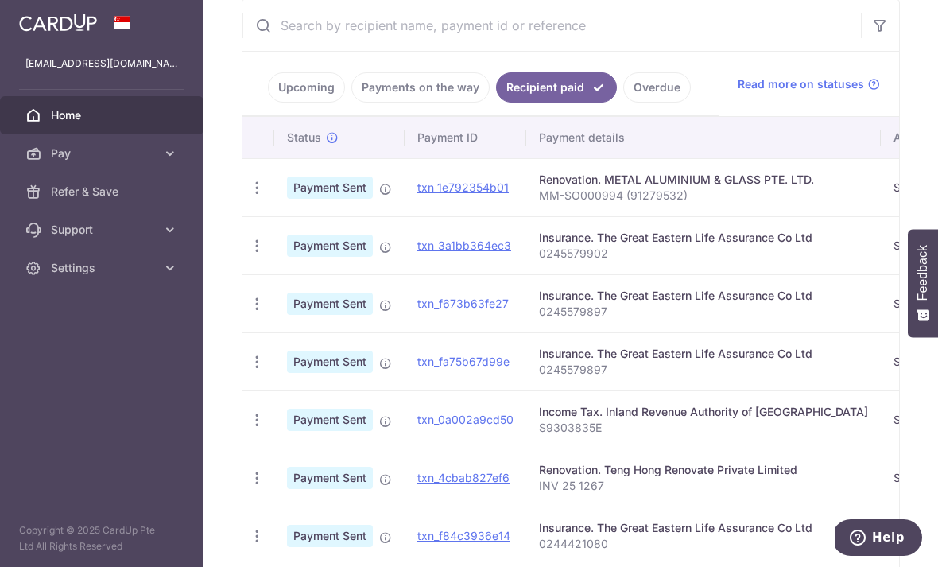
scroll to position [284, 0]
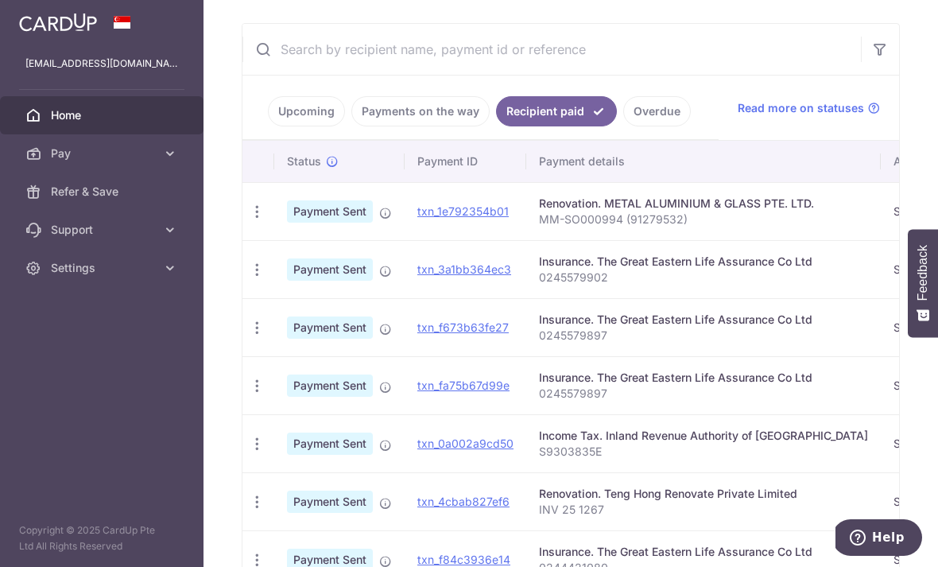
click at [268, 126] on link "Upcoming" at bounding box center [306, 111] width 77 height 30
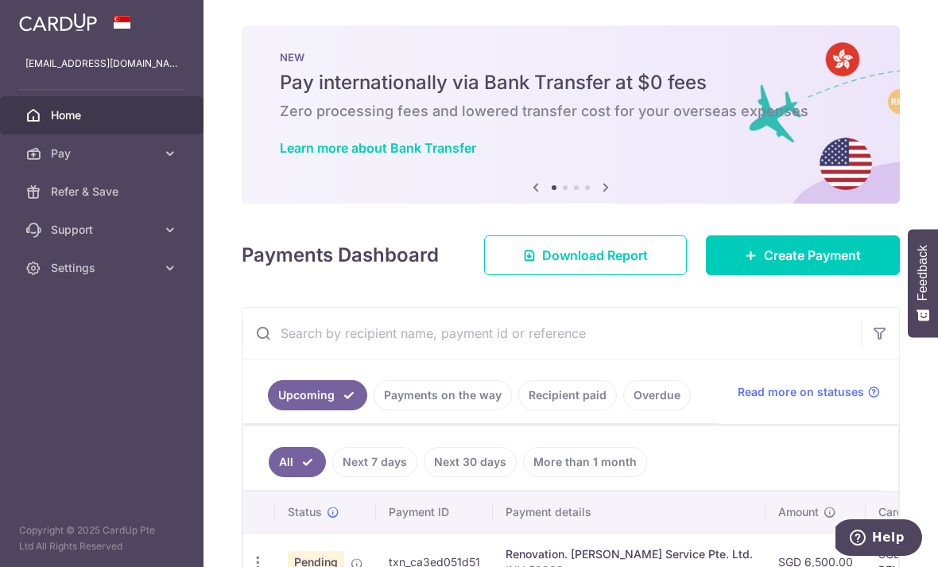
scroll to position [0, 0]
click at [0, 0] on icon "button" at bounding box center [0, 0] width 0 height 0
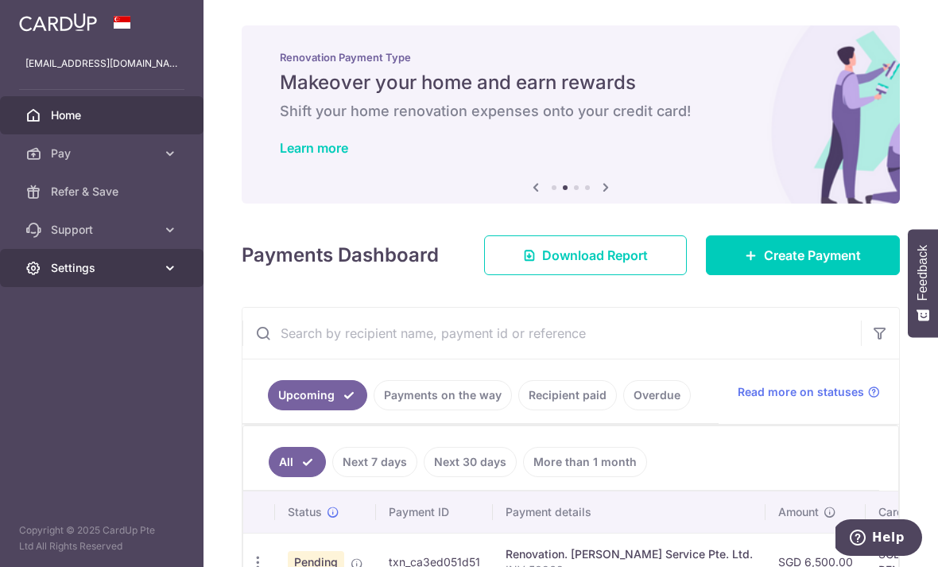
click at [116, 273] on span "Settings" at bounding box center [103, 268] width 105 height 16
